Goal: Transaction & Acquisition: Purchase product/service

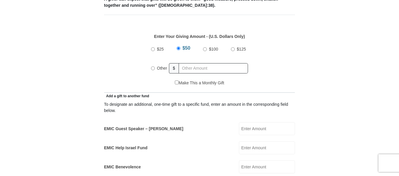
scroll to position [264, 0]
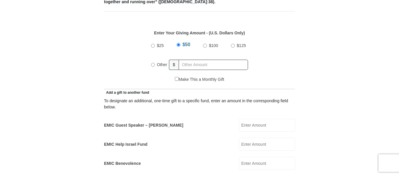
click at [152, 63] on input "Other" at bounding box center [153, 65] width 4 height 4
radio input "true"
click at [199, 60] on input "text" at bounding box center [214, 65] width 67 height 10
type input "10.00"
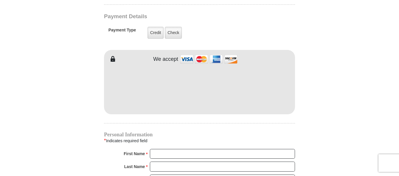
scroll to position [489, 0]
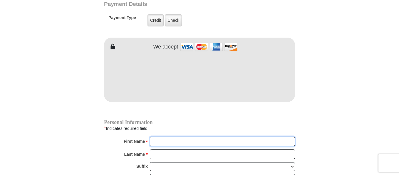
type input "Rita"
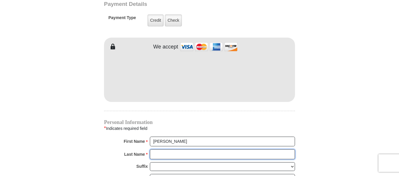
type input "Mackenhausen"
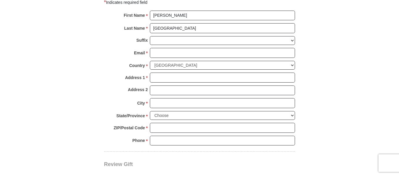
scroll to position [617, 0]
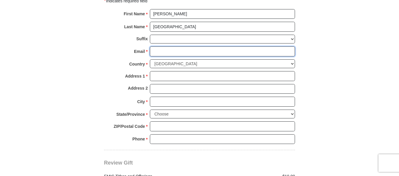
click at [187, 46] on input "Email *" at bounding box center [222, 51] width 145 height 10
type input "brie4d2day@yahoo.com"
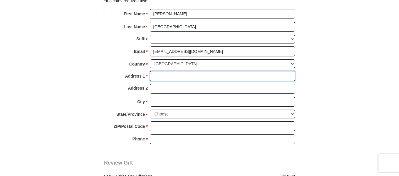
type input "106 4th Ave S"
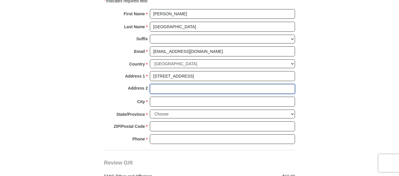
type input "apartment 102"
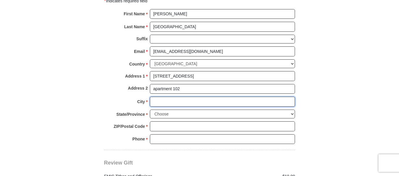
type input "Princeton"
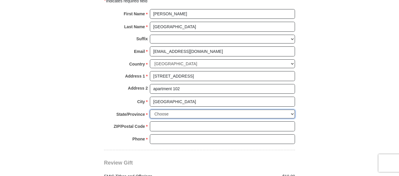
select select "MN"
type input "55371"
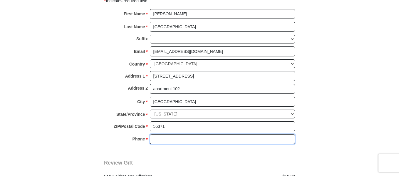
type input "3202479555"
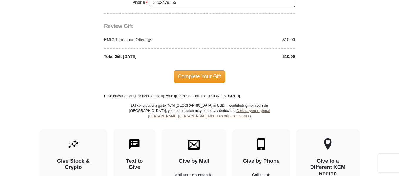
scroll to position [755, 0]
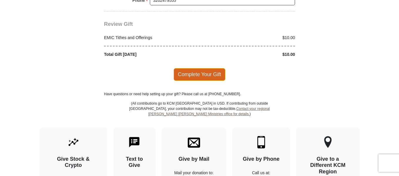
click at [147, 75] on div "Complete Your Gift" at bounding box center [199, 74] width 191 height 33
click at [199, 68] on span "Complete Your Gift" at bounding box center [200, 74] width 52 height 12
